Goal: Transaction & Acquisition: Purchase product/service

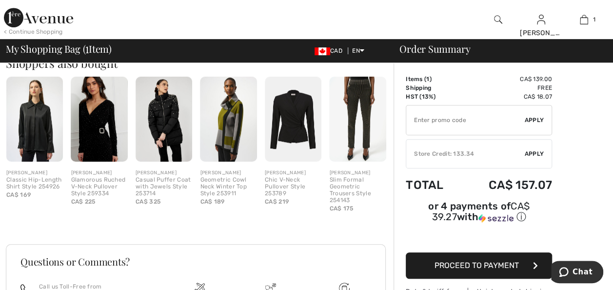
scroll to position [196, 0]
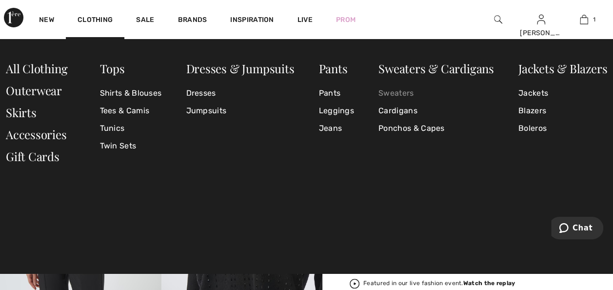
click at [389, 92] on link "Sweaters" at bounding box center [437, 93] width 116 height 18
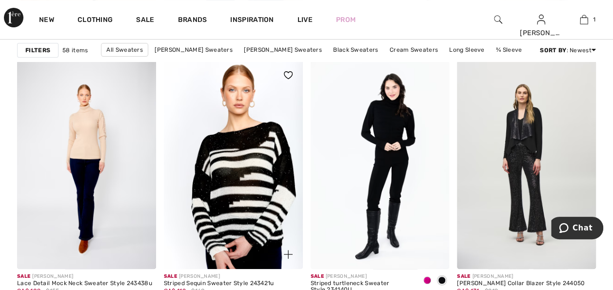
scroll to position [3853, 0]
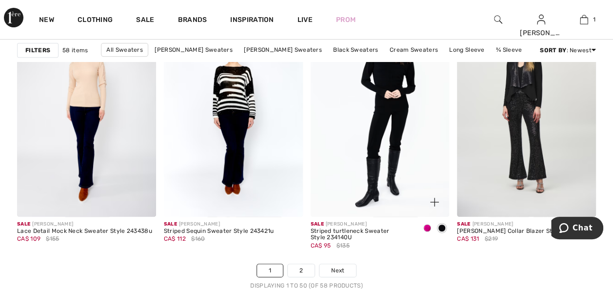
click at [426, 226] on span at bounding box center [427, 228] width 8 height 8
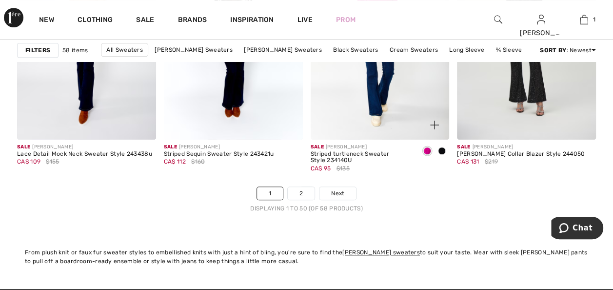
scroll to position [3951, 0]
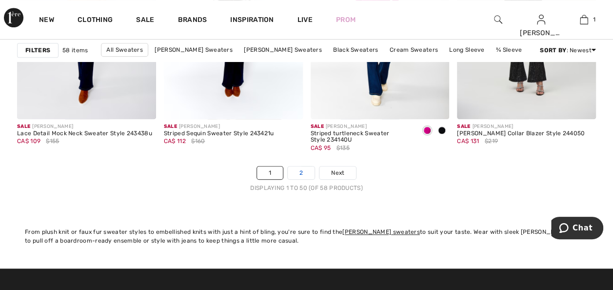
click at [297, 169] on link "2" at bounding box center [301, 172] width 27 height 13
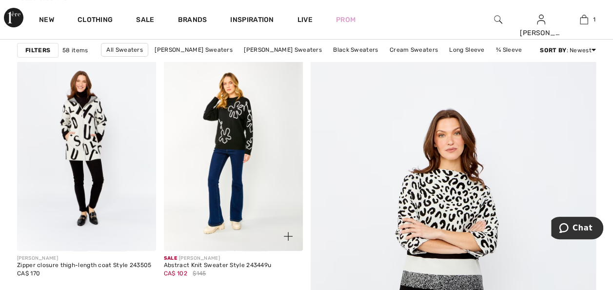
scroll to position [98, 0]
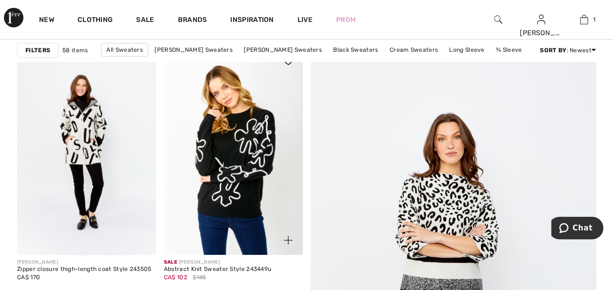
click at [231, 162] on img at bounding box center [233, 150] width 139 height 208
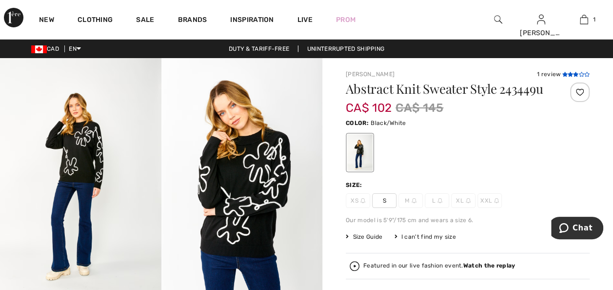
click at [572, 73] on icon at bounding box center [570, 74] width 5 height 5
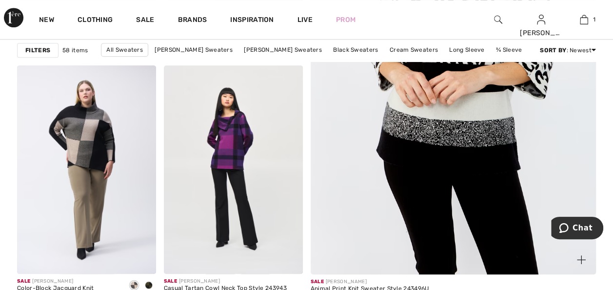
scroll to position [390, 0]
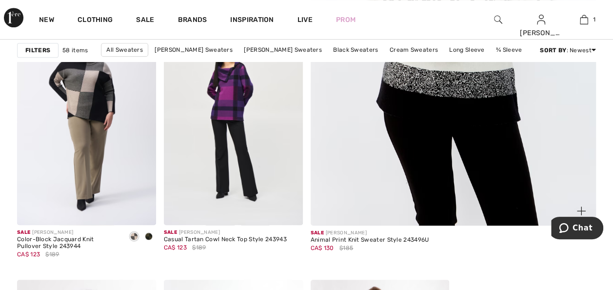
click at [447, 74] on img at bounding box center [453, 11] width 343 height 514
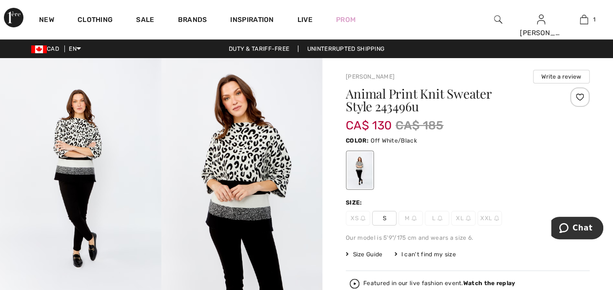
click at [249, 184] on img at bounding box center [241, 179] width 161 height 242
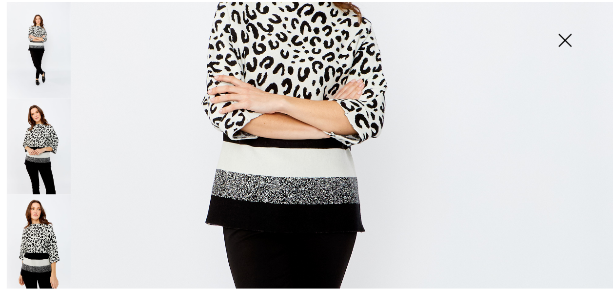
scroll to position [244, 0]
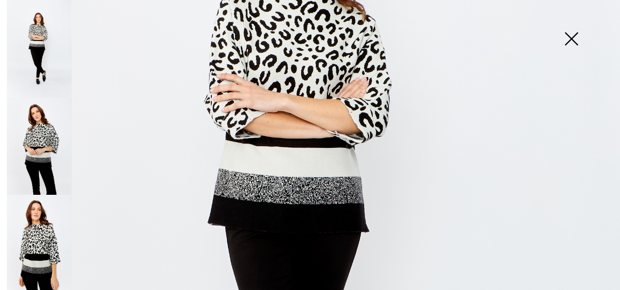
click at [566, 41] on img at bounding box center [571, 40] width 49 height 50
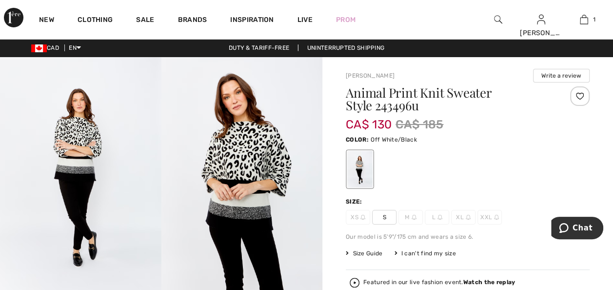
scroll to position [0, 0]
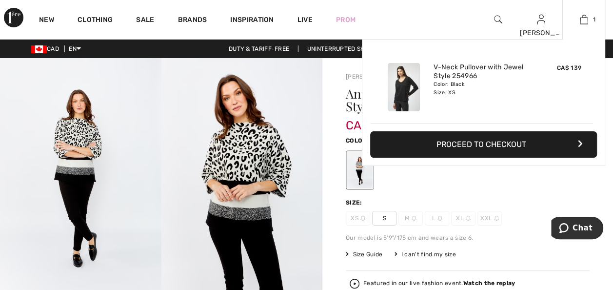
click at [496, 141] on button "Proceed to Checkout" at bounding box center [483, 144] width 227 height 26
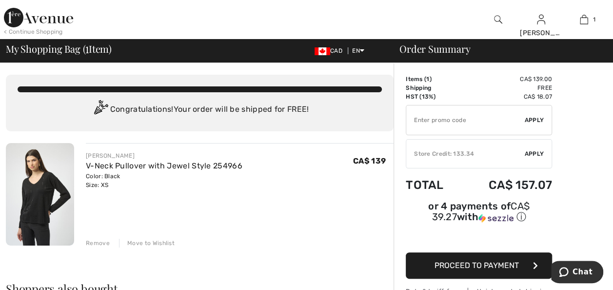
click at [466, 156] on div "Store Credit: 133.34" at bounding box center [465, 153] width 119 height 9
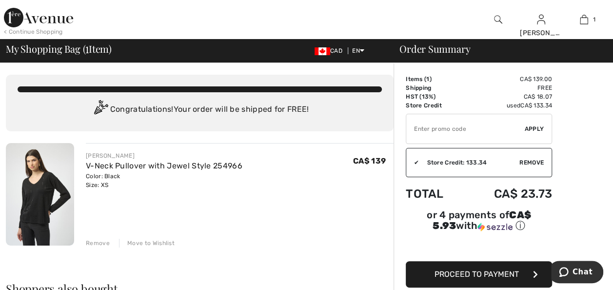
click at [435, 269] on span "Proceed to Payment" at bounding box center [477, 273] width 84 height 9
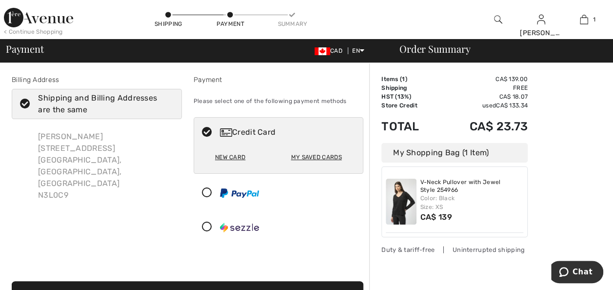
click at [314, 157] on div "My Saved Cards" at bounding box center [316, 157] width 51 height 17
radio input "true"
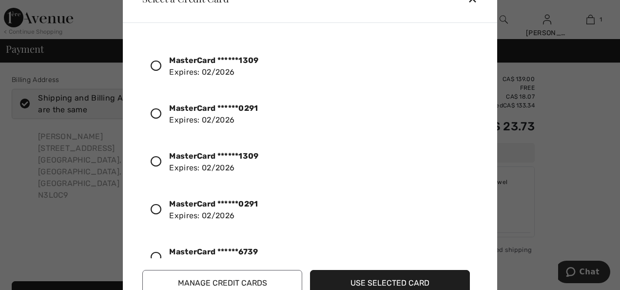
scroll to position [49, 0]
click at [153, 204] on icon at bounding box center [156, 208] width 11 height 11
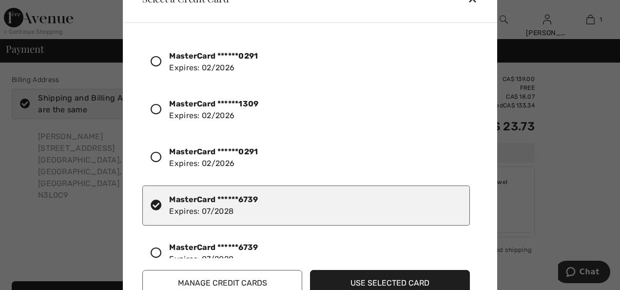
scroll to position [73, 0]
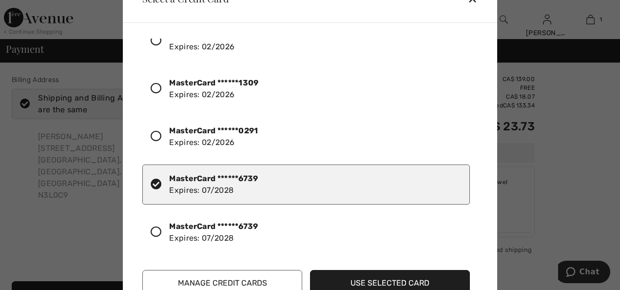
click at [375, 281] on button "Use Selected Card" at bounding box center [390, 283] width 160 height 26
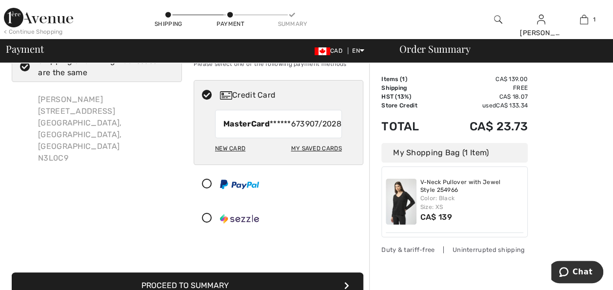
scroll to position [146, 0]
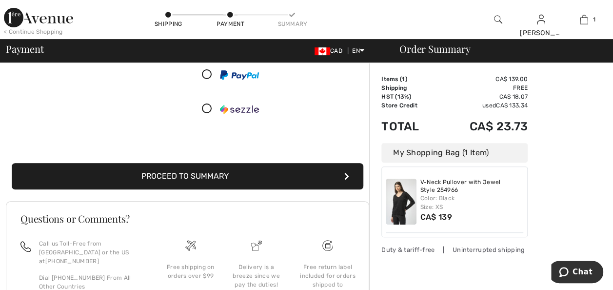
click at [307, 187] on button "Proceed to Summary" at bounding box center [188, 176] width 352 height 26
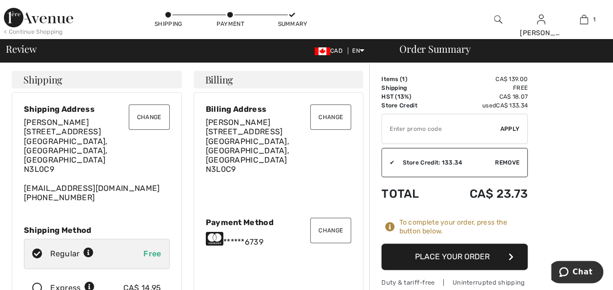
click at [455, 255] on button "Place Your Order" at bounding box center [454, 256] width 146 height 26
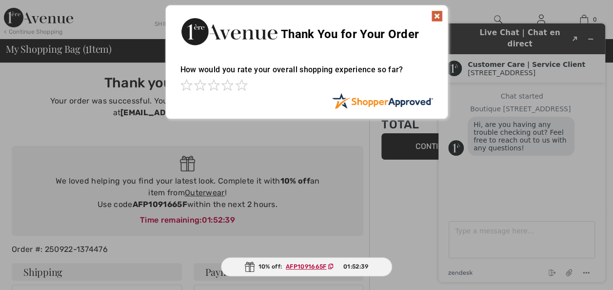
click at [435, 13] on img at bounding box center [437, 16] width 12 height 12
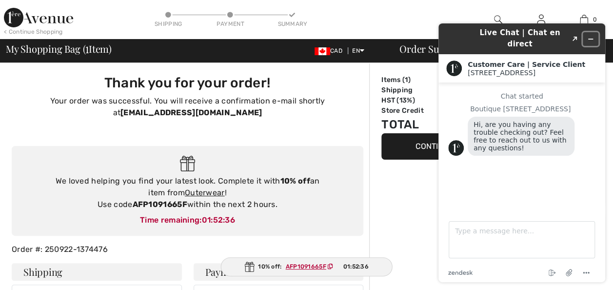
click at [586, 32] on button "Minimize widget" at bounding box center [591, 39] width 16 height 14
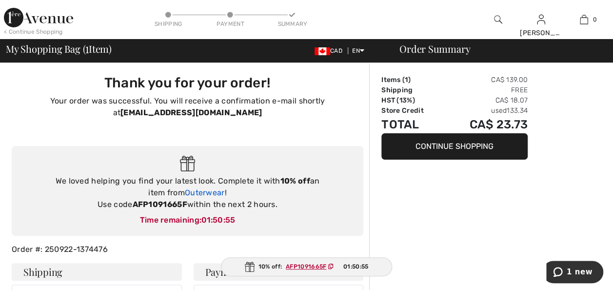
click at [191, 190] on link "Outerwear" at bounding box center [205, 192] width 40 height 9
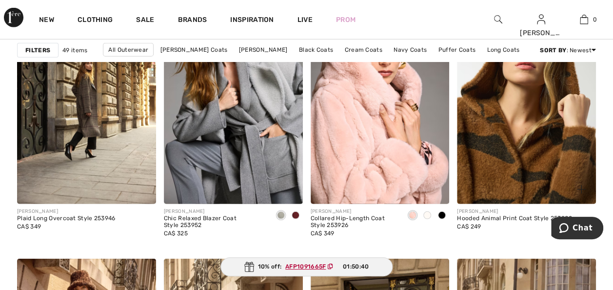
scroll to position [1317, 0]
